Goal: Transaction & Acquisition: Purchase product/service

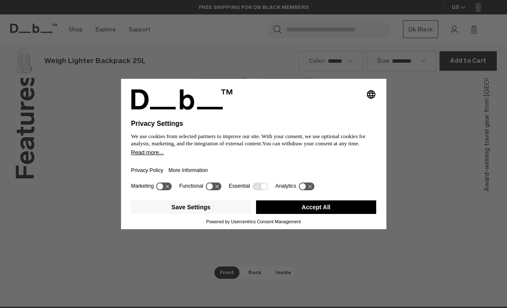
scroll to position [481, 0]
click at [235, 214] on button "Save Settings" at bounding box center [191, 208] width 120 height 14
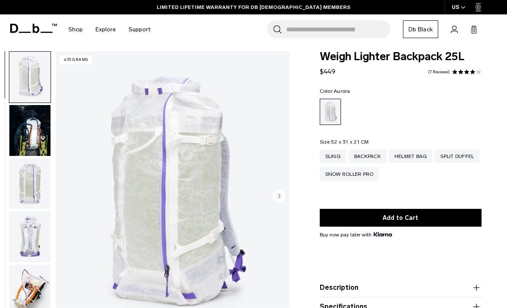
scroll to position [6, 0]
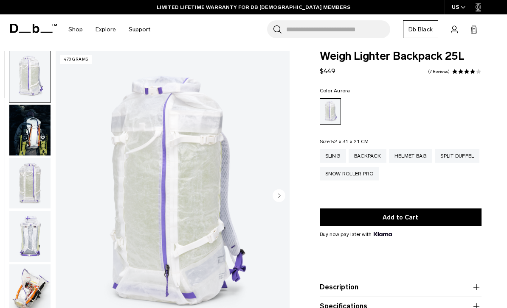
click at [18, 136] on img "button" at bounding box center [29, 130] width 41 height 51
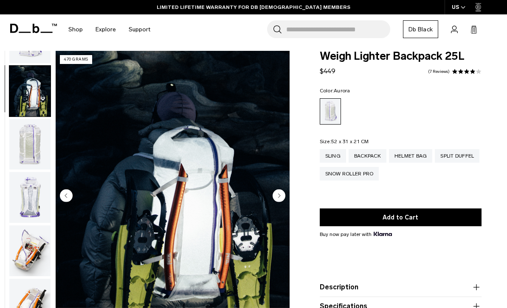
scroll to position [54, 0]
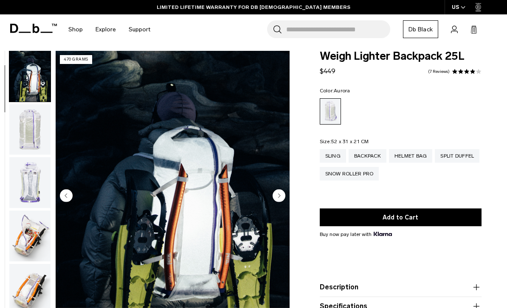
click at [28, 139] on img "button" at bounding box center [29, 129] width 41 height 51
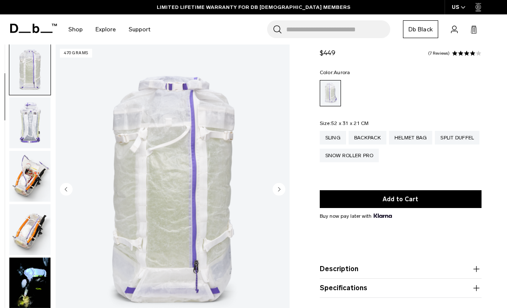
scroll to position [25, 0]
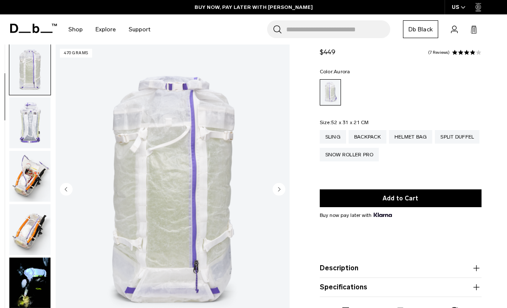
click at [27, 138] on img "button" at bounding box center [29, 123] width 41 height 51
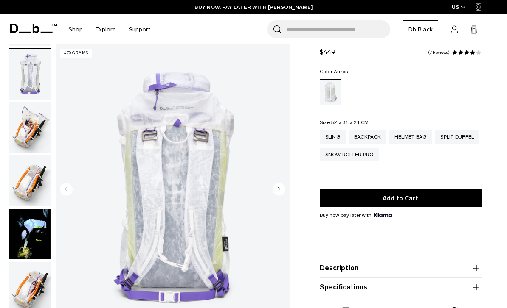
scroll to position [161, 0]
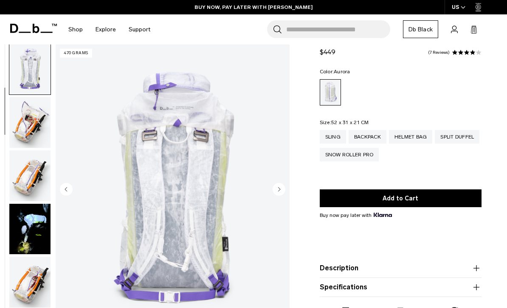
click at [26, 134] on img "button" at bounding box center [29, 122] width 41 height 51
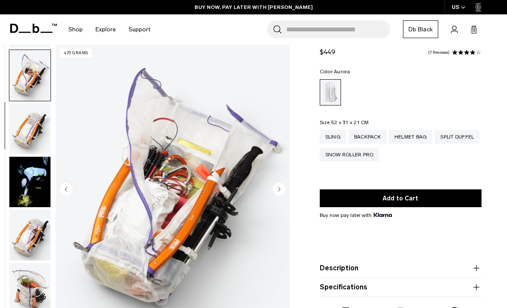
scroll to position [215, 0]
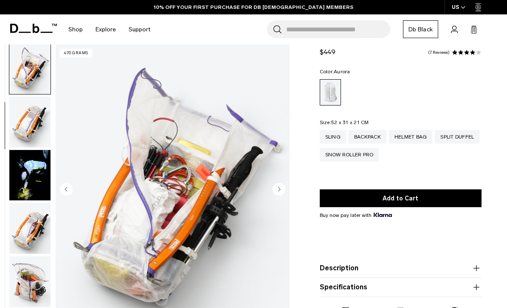
click at [27, 134] on img "button" at bounding box center [29, 122] width 41 height 51
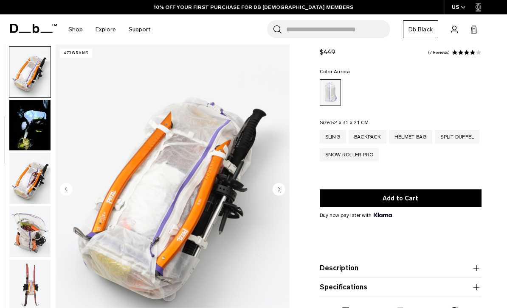
scroll to position [269, 0]
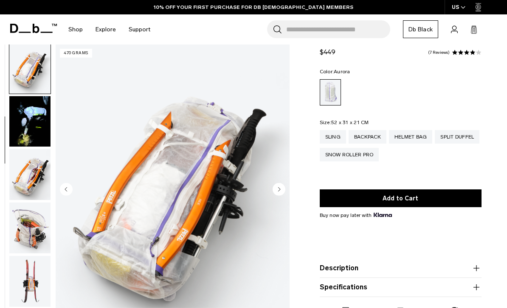
click at [27, 134] on img "button" at bounding box center [29, 121] width 41 height 51
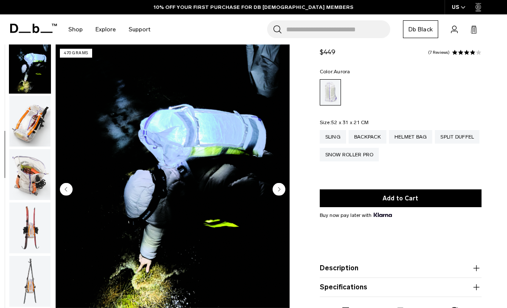
click at [26, 133] on img "button" at bounding box center [29, 121] width 41 height 51
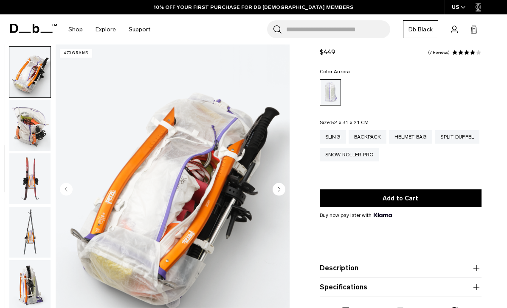
scroll to position [376, 0]
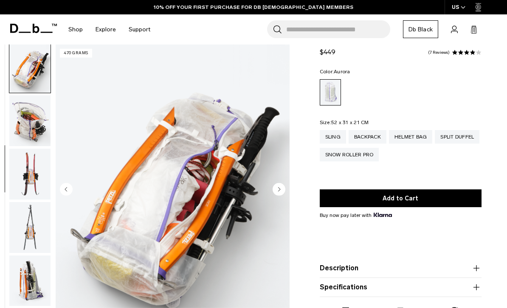
click at [25, 136] on img "button" at bounding box center [29, 120] width 41 height 51
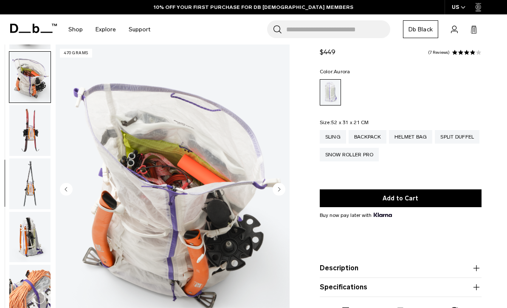
scroll to position [430, 0]
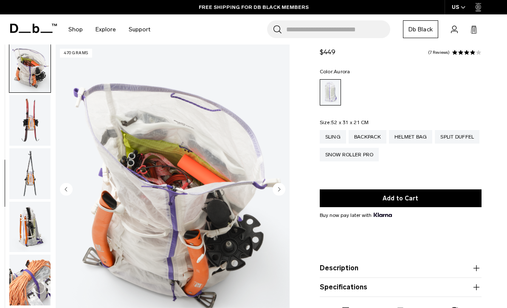
click at [28, 137] on img "button" at bounding box center [29, 120] width 41 height 51
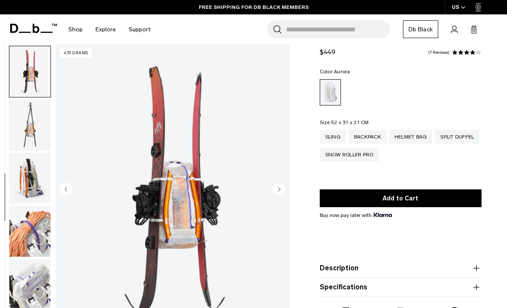
scroll to position [484, 0]
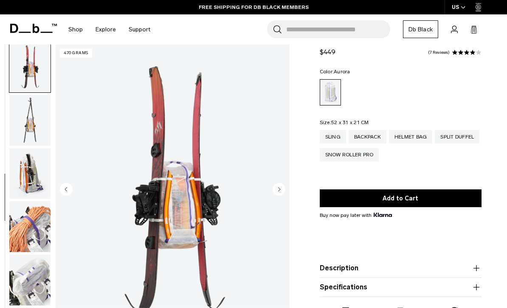
click at [28, 132] on img "button" at bounding box center [29, 120] width 41 height 51
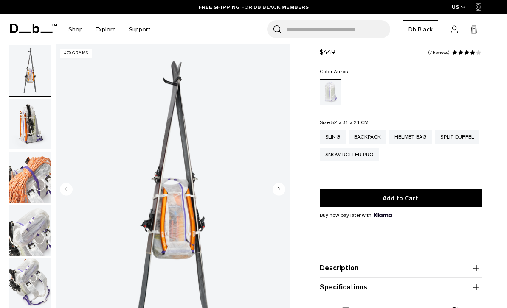
scroll to position [537, 0]
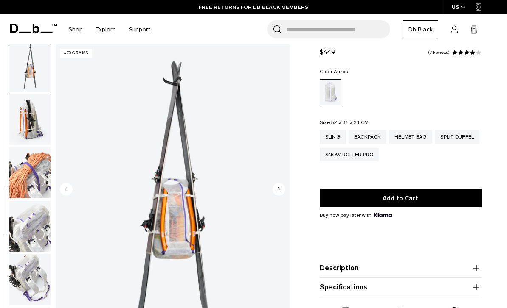
click at [21, 139] on img "button" at bounding box center [29, 120] width 41 height 51
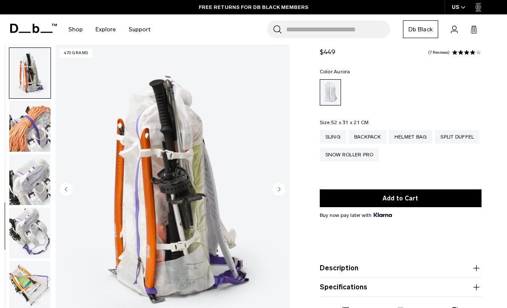
scroll to position [591, 0]
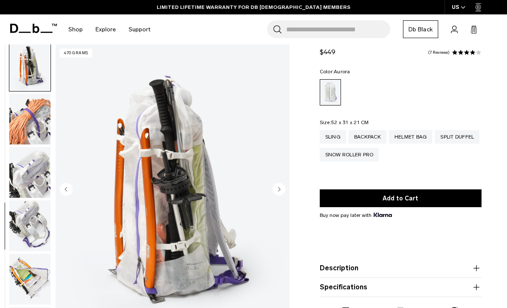
click at [22, 137] on img "button" at bounding box center [29, 119] width 41 height 51
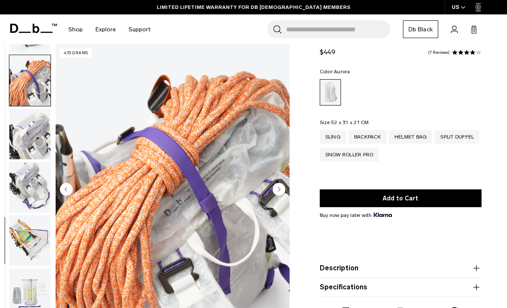
scroll to position [645, 0]
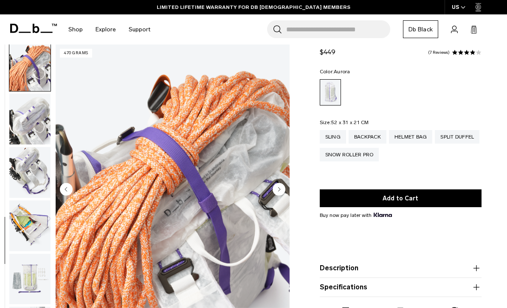
click at [24, 135] on img "button" at bounding box center [29, 119] width 41 height 51
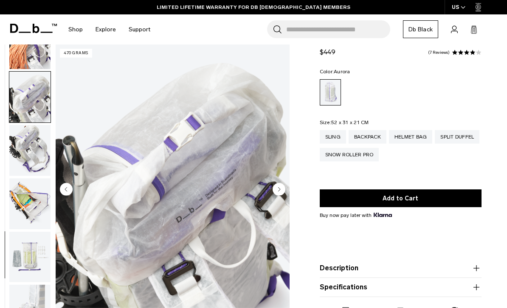
scroll to position [674, 0]
click at [22, 139] on img "button" at bounding box center [29, 150] width 41 height 51
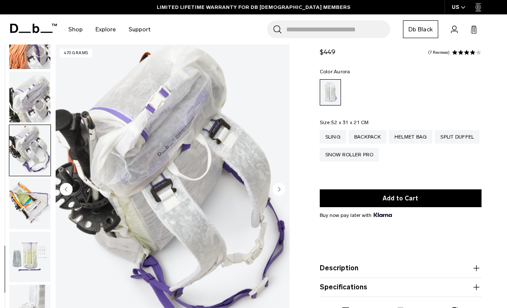
click at [23, 147] on img "button" at bounding box center [29, 150] width 41 height 51
click at [27, 148] on img "button" at bounding box center [29, 150] width 41 height 51
click at [29, 232] on img "button" at bounding box center [29, 257] width 41 height 51
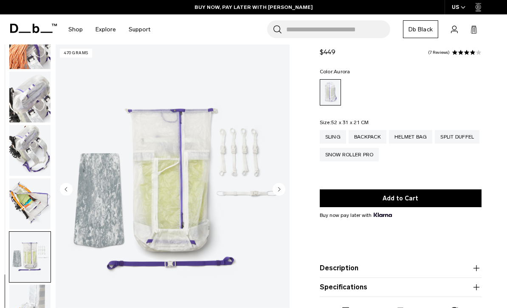
click at [28, 263] on img "button" at bounding box center [29, 257] width 41 height 51
click at [33, 308] on img "button" at bounding box center [29, 310] width 41 height 51
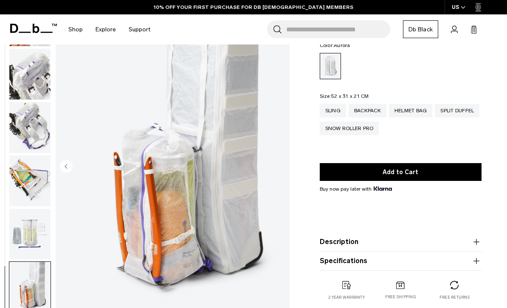
scroll to position [53, 0]
